Goal: Task Accomplishment & Management: Use online tool/utility

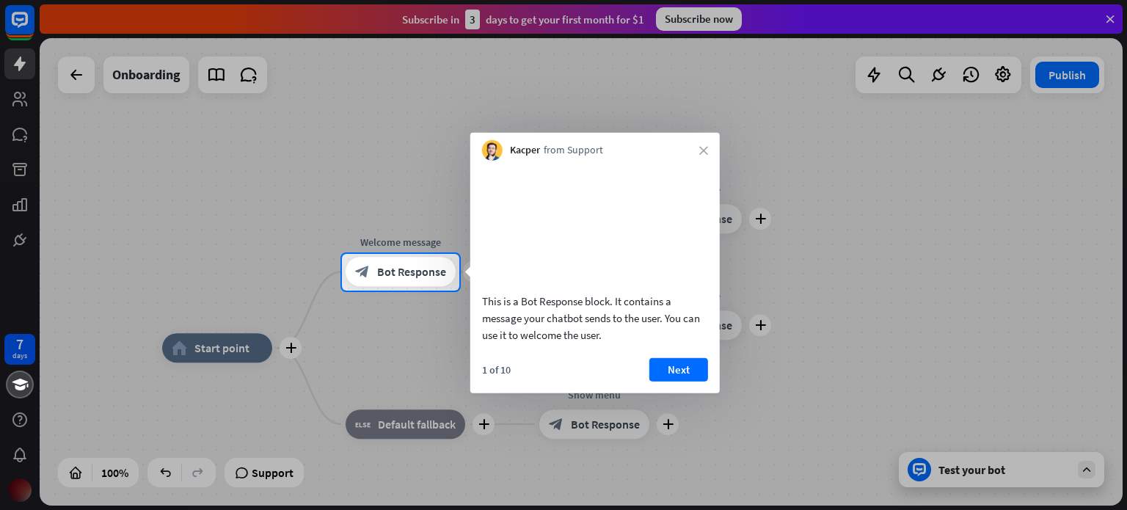
click at [703, 143] on div "Kacper from Support close" at bounding box center [595, 147] width 250 height 28
click at [705, 150] on icon "close" at bounding box center [703, 150] width 9 height 9
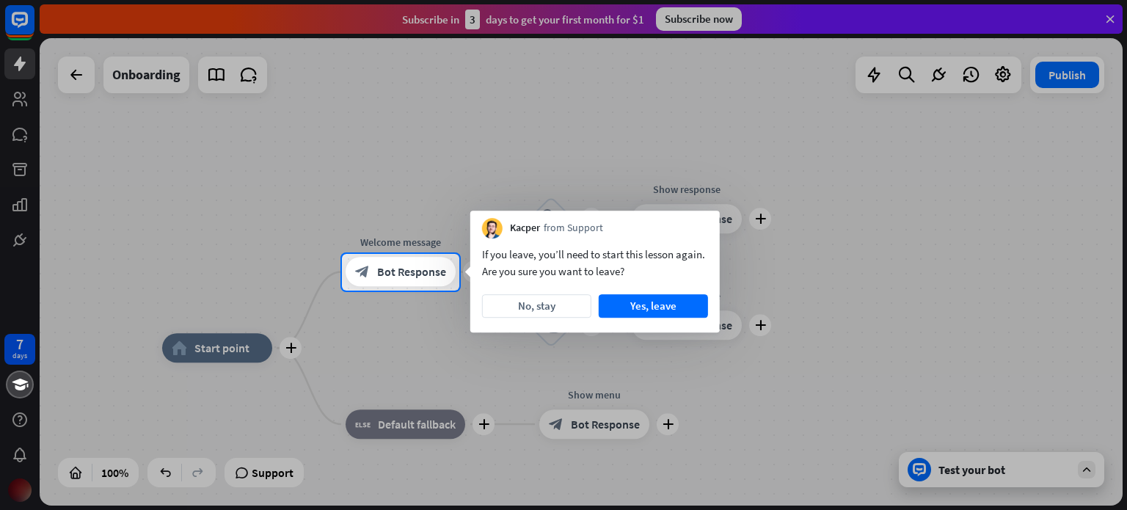
click at [705, 150] on div at bounding box center [563, 127] width 1127 height 254
click at [633, 309] on button "Yes, leave" at bounding box center [653, 305] width 109 height 23
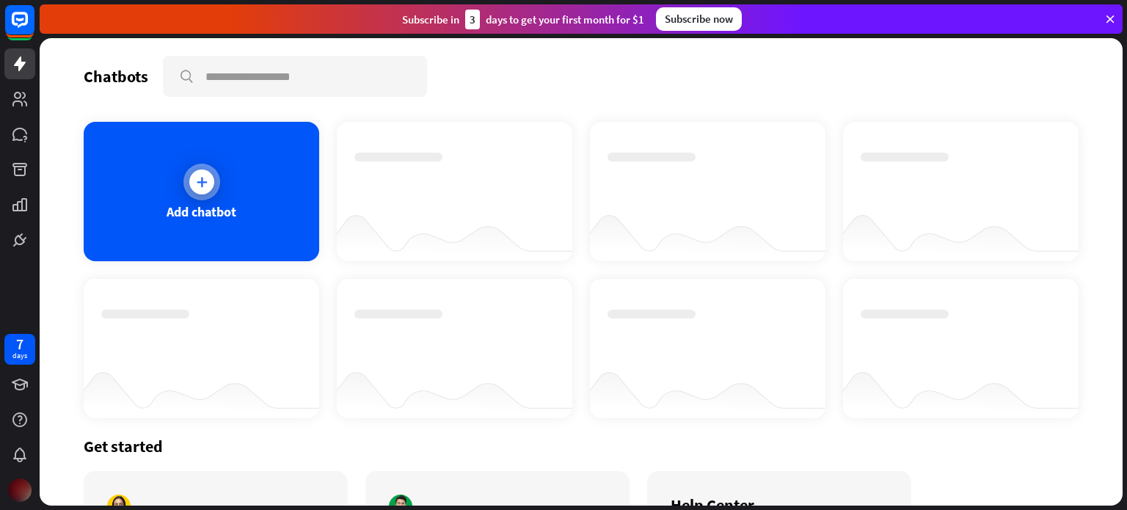
click at [167, 161] on div "Add chatbot" at bounding box center [202, 191] width 236 height 139
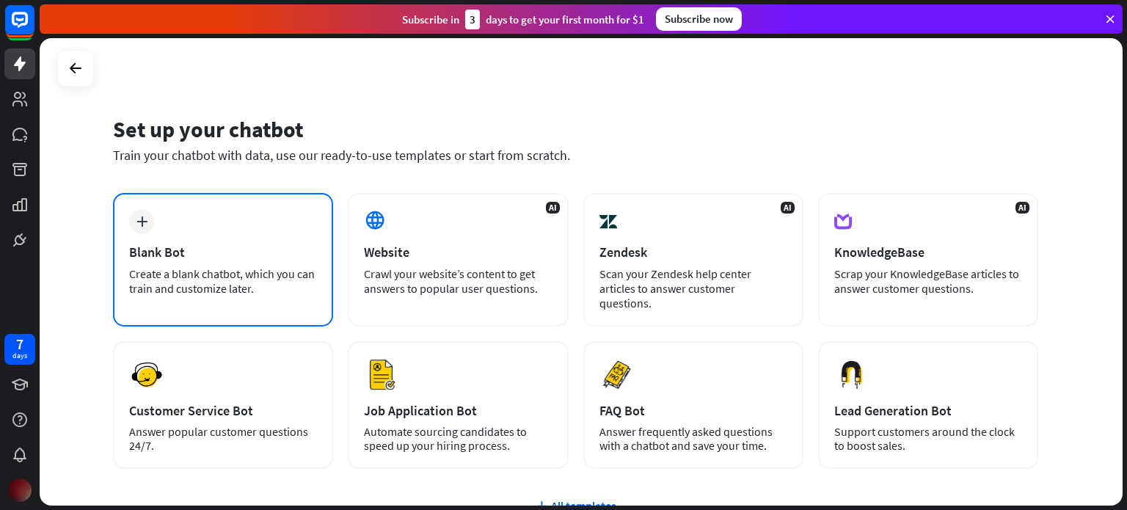
click at [184, 258] on div "Blank Bot" at bounding box center [223, 252] width 188 height 17
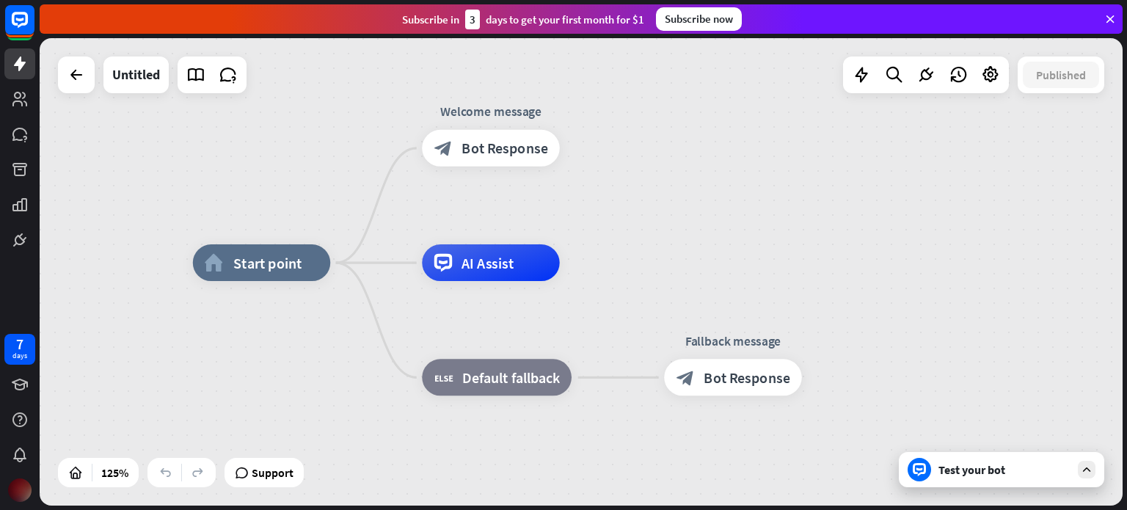
click at [1035, 470] on div "Test your bot" at bounding box center [1005, 469] width 132 height 15
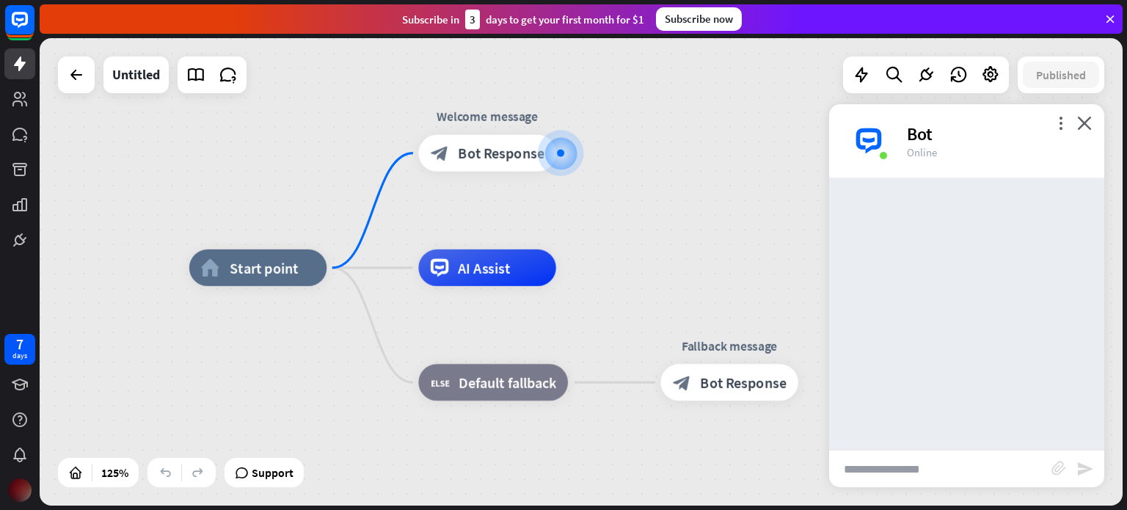
click at [893, 473] on input "text" at bounding box center [940, 469] width 222 height 37
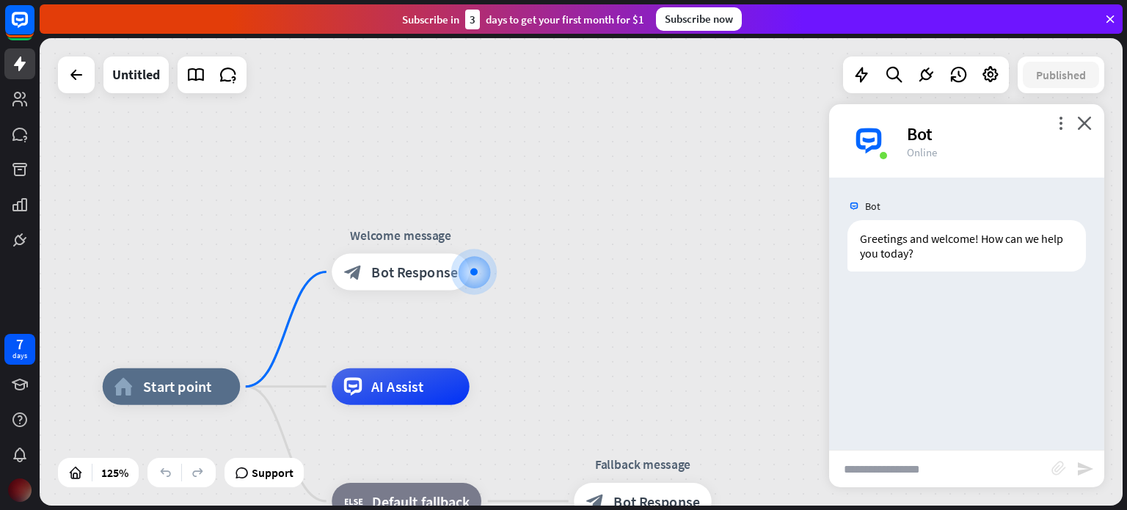
click at [1058, 468] on icon "block_attachment" at bounding box center [1059, 468] width 15 height 15
click at [1056, 464] on icon "block_attachment" at bounding box center [1059, 468] width 15 height 15
click at [1055, 464] on icon "block_attachment" at bounding box center [1059, 468] width 15 height 15
click at [951, 460] on div "Document" at bounding box center [978, 467] width 126 height 26
click at [1055, 466] on icon "block_attachment" at bounding box center [1059, 468] width 15 height 15
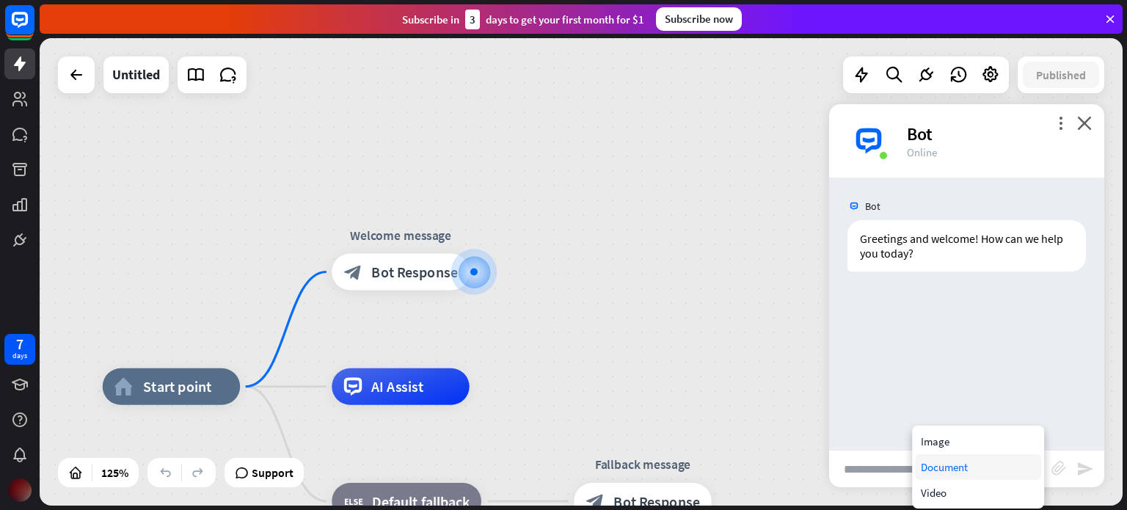
click at [956, 466] on div "Document" at bounding box center [978, 467] width 126 height 26
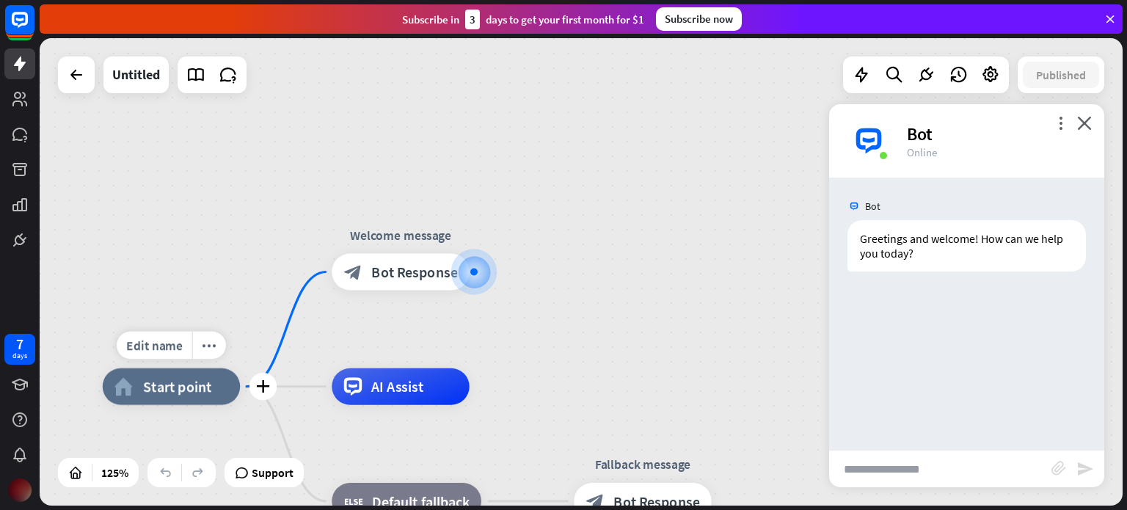
click at [202, 396] on div "home_2 Start point" at bounding box center [172, 386] width 138 height 37
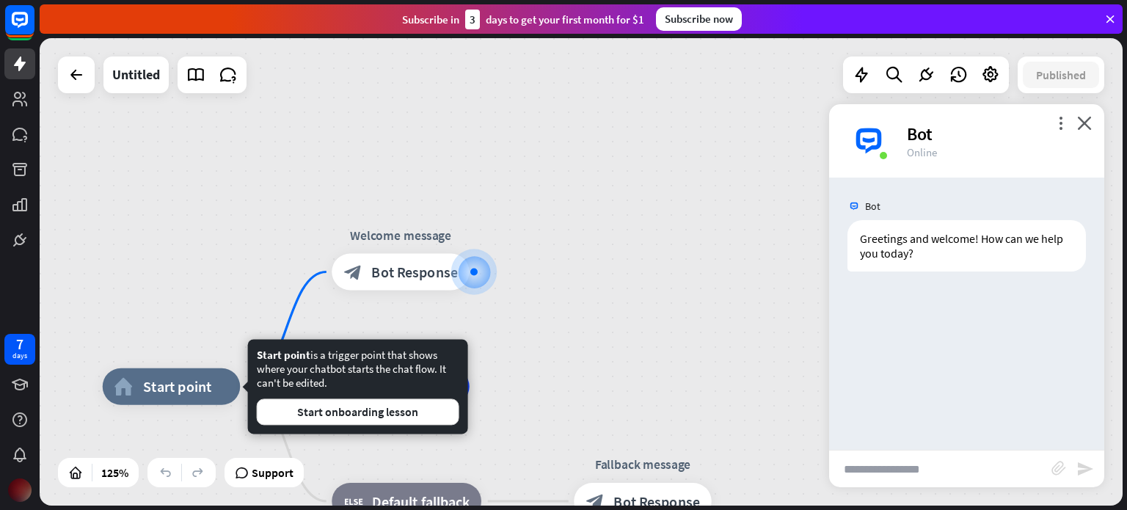
click at [512, 345] on div "home_2 Start point Welcome message block_bot_response Bot Response Edit name mo…" at bounding box center [581, 272] width 1083 height 468
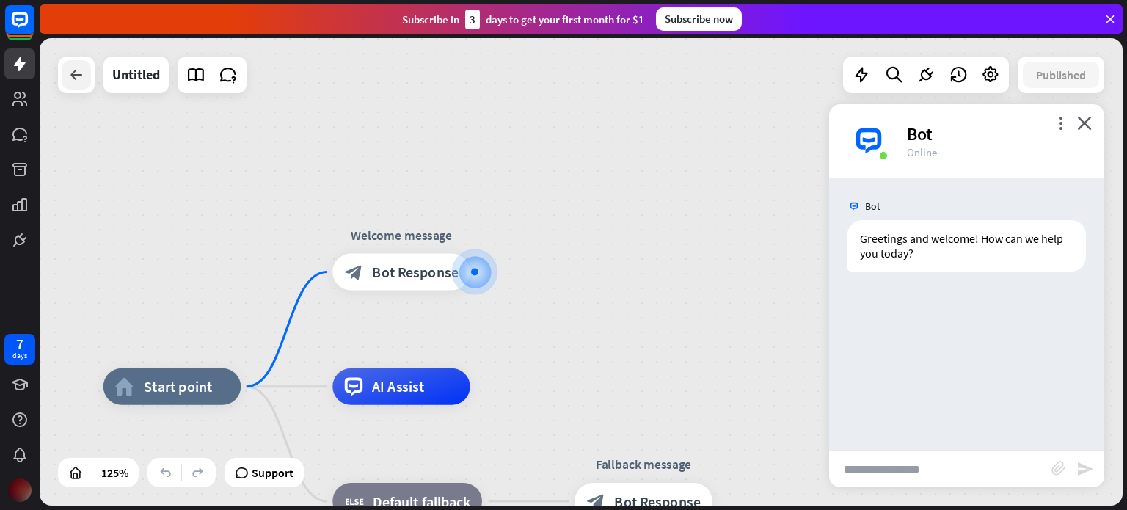
click at [82, 71] on icon at bounding box center [77, 75] width 18 height 18
